Goal: Information Seeking & Learning: Find specific fact

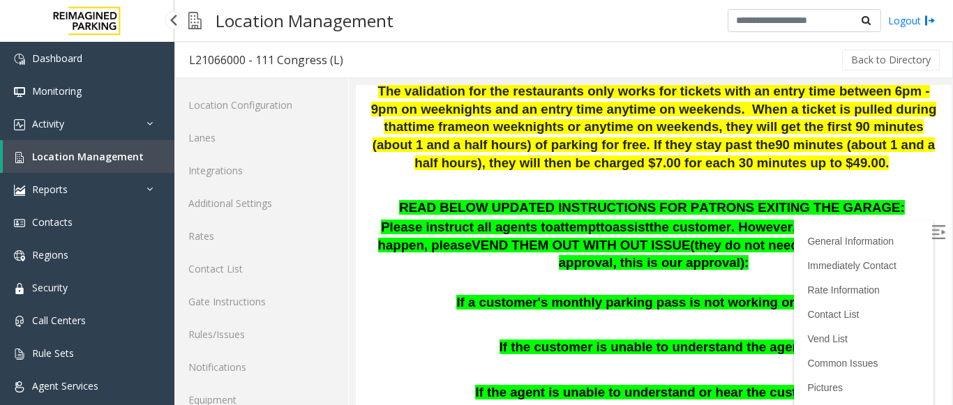
scroll to position [54, 0]
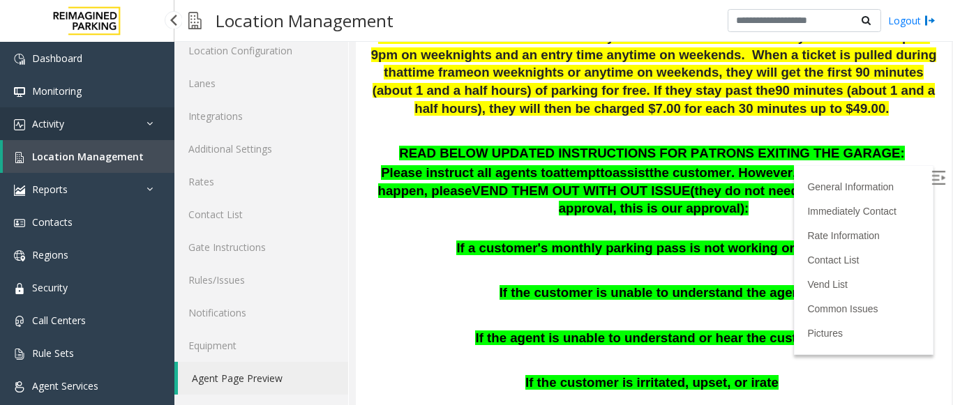
click at [88, 133] on link "Activity" at bounding box center [87, 123] width 174 height 33
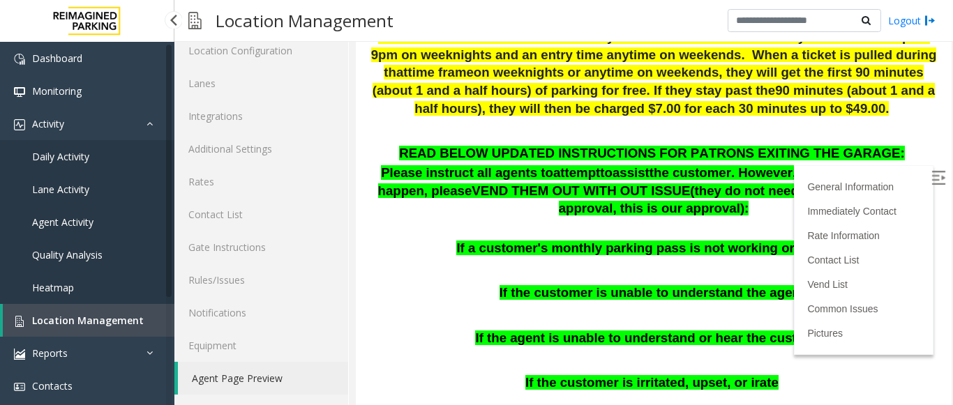
click at [54, 223] on span "Agent Activity" at bounding box center [62, 222] width 61 height 13
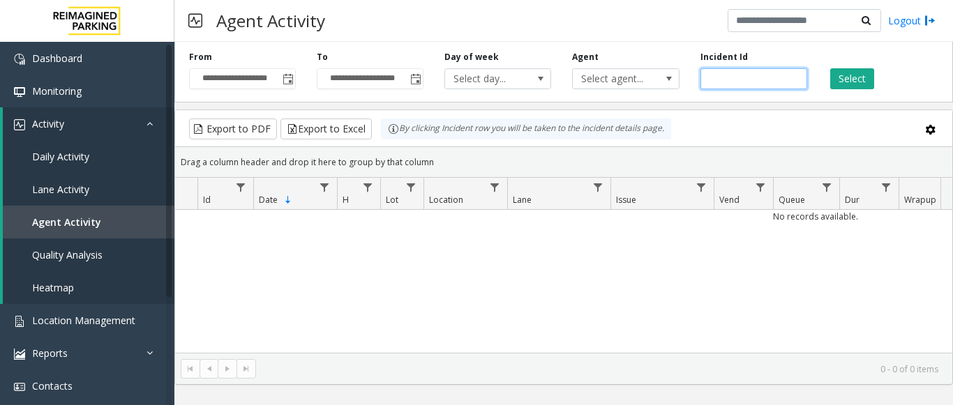
click at [720, 73] on input "number" at bounding box center [753, 78] width 107 height 21
paste input "*******"
type input "*******"
click at [840, 77] on button "Select" at bounding box center [852, 78] width 44 height 21
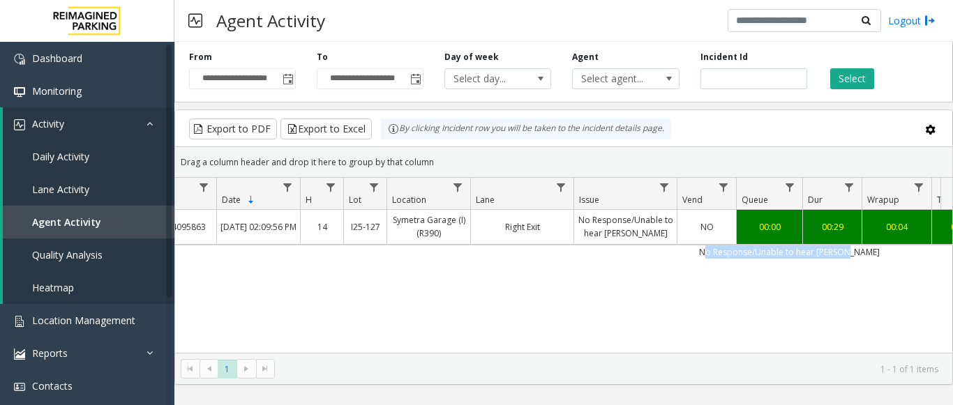
scroll to position [0, 204]
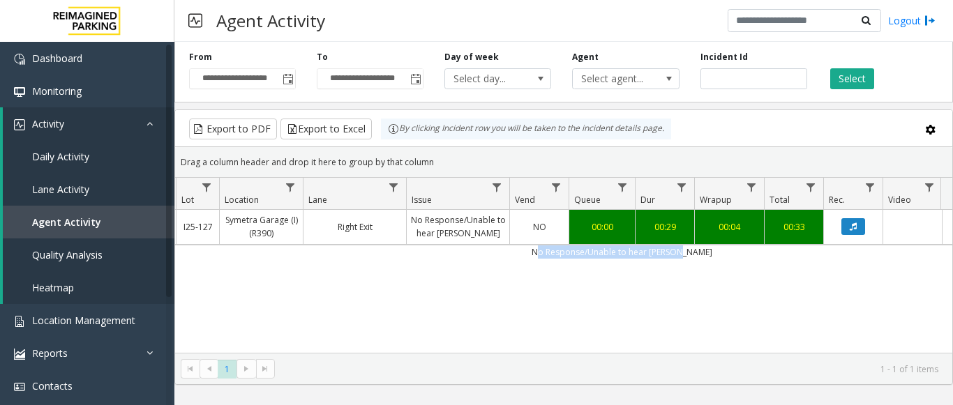
drag, startPoint x: 757, startPoint y: 255, endPoint x: 952, endPoint y: 258, distance: 195.3
click at [952, 258] on kendo-grid "Export to PDF Export to Excel By clicking Incident row you will be taken to the…" at bounding box center [563, 247] width 778 height 275
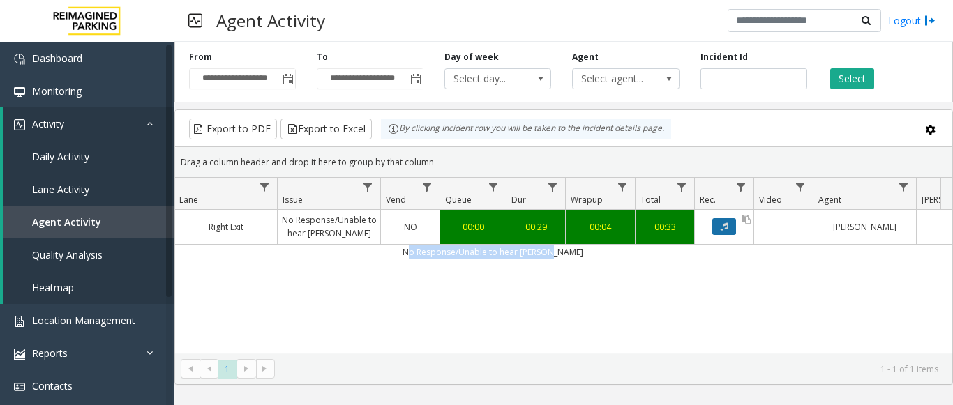
click at [734, 225] on button "Data table" at bounding box center [724, 226] width 24 height 17
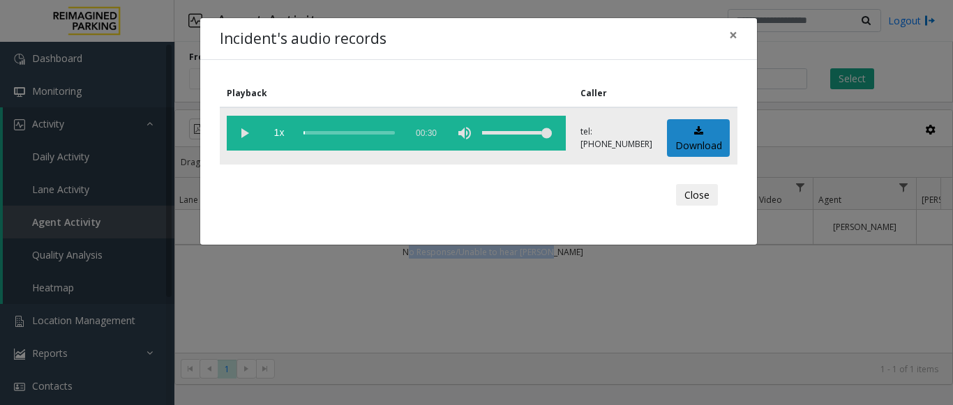
click at [248, 132] on vg-play-pause at bounding box center [244, 133] width 35 height 35
click at [385, 134] on div "scrub bar" at bounding box center [350, 133] width 95 height 35
click at [389, 132] on div "scrub bar" at bounding box center [350, 133] width 95 height 35
click at [236, 135] on vg-play-pause at bounding box center [244, 133] width 35 height 35
click at [371, 130] on div "scrub bar" at bounding box center [350, 133] width 95 height 35
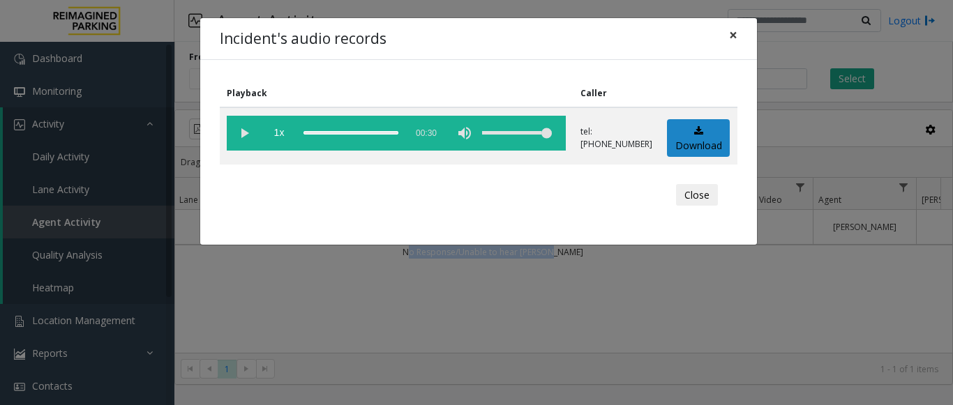
click at [741, 39] on button "×" at bounding box center [733, 35] width 28 height 34
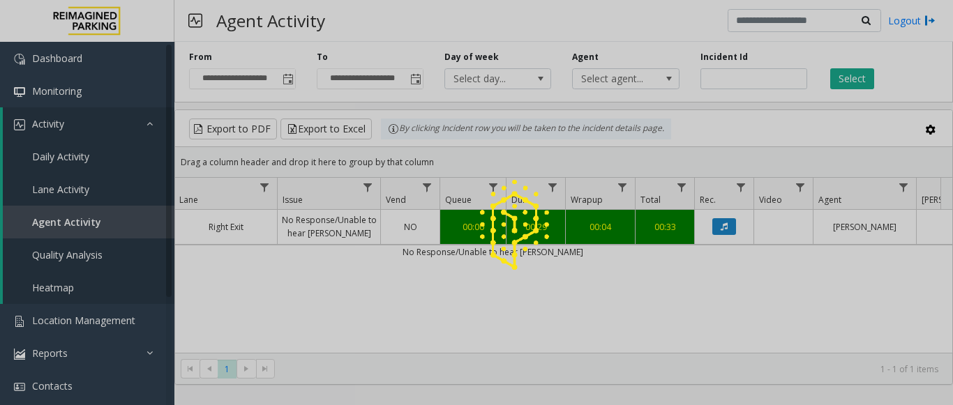
click at [736, 81] on div at bounding box center [476, 202] width 953 height 405
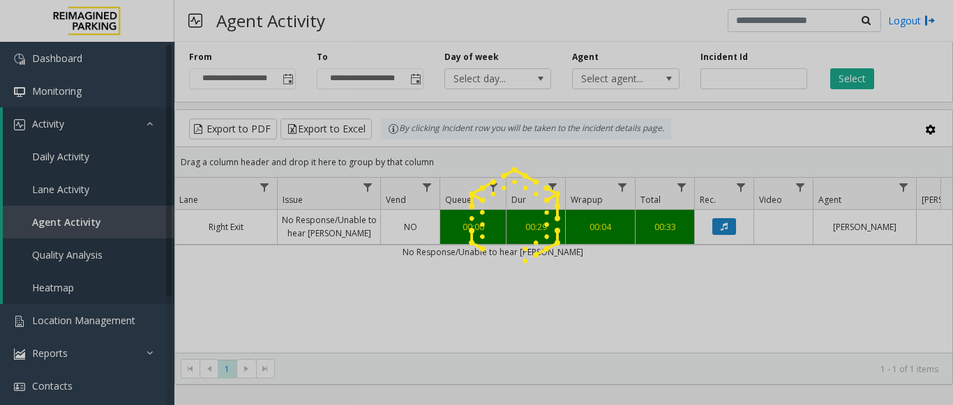
click at [736, 81] on div at bounding box center [476, 202] width 953 height 405
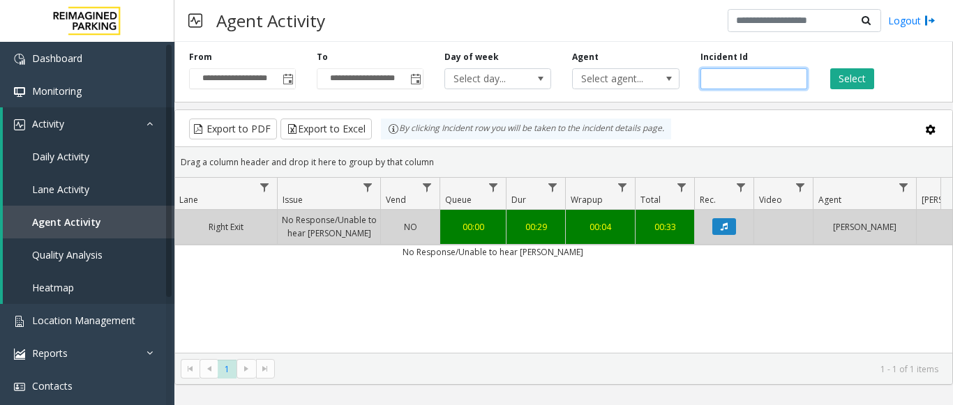
click at [735, 76] on input "*******" at bounding box center [753, 78] width 107 height 21
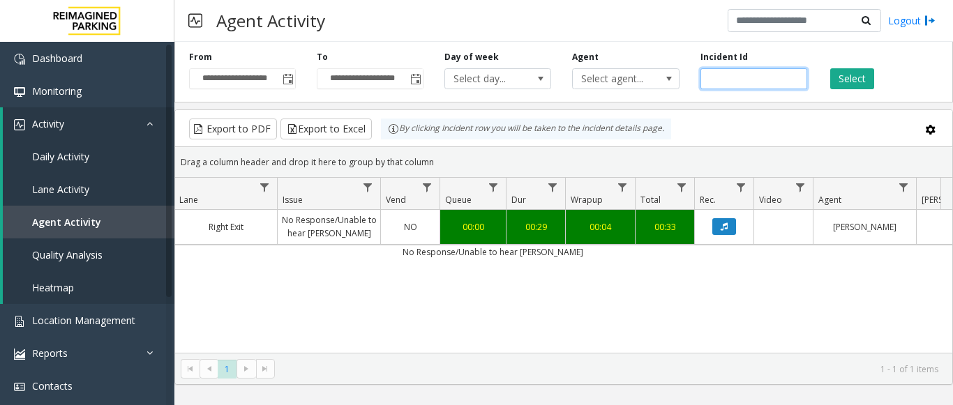
paste input "number"
click at [712, 77] on input "number" at bounding box center [753, 78] width 107 height 21
type input "*******"
click at [870, 79] on button "Select" at bounding box center [852, 78] width 44 height 21
